Goal: Navigation & Orientation: Find specific page/section

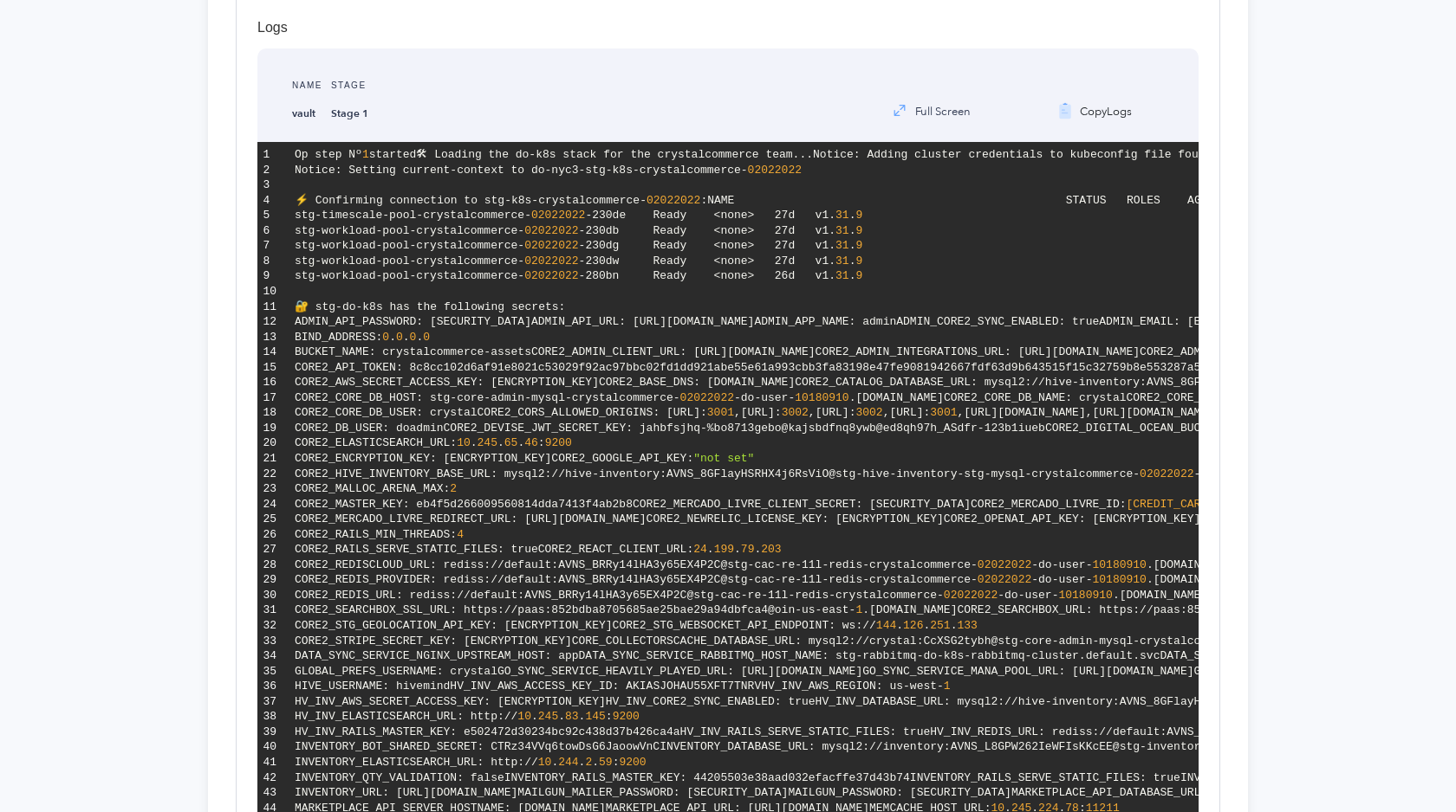
scroll to position [2128, 0]
